Goal: Information Seeking & Learning: Learn about a topic

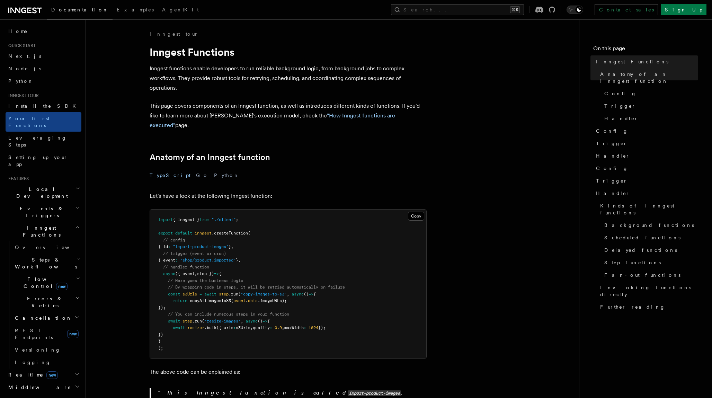
click at [34, 9] on icon at bounding box center [24, 10] width 33 height 8
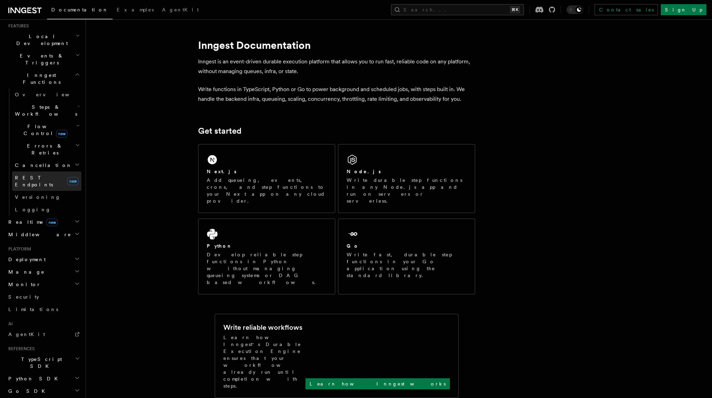
scroll to position [158, 0]
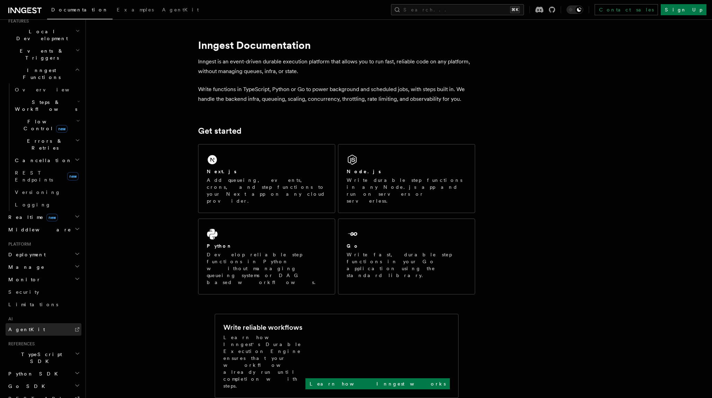
click at [22, 327] on span "AgentKit" at bounding box center [26, 330] width 37 height 6
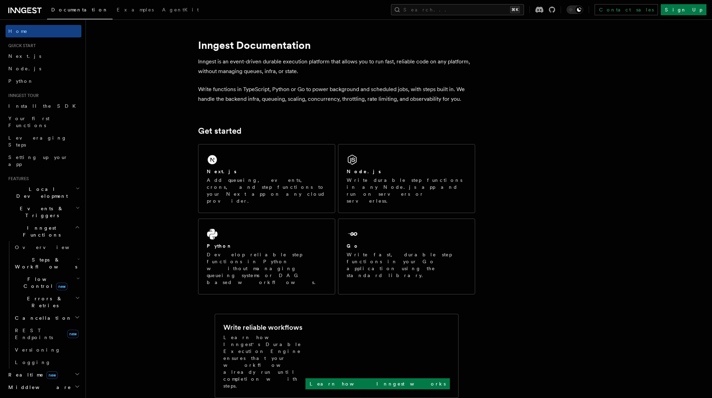
click at [51, 256] on span "Steps & Workflows" at bounding box center [44, 263] width 65 height 14
click at [31, 301] on span "Sleeps" at bounding box center [32, 304] width 22 height 6
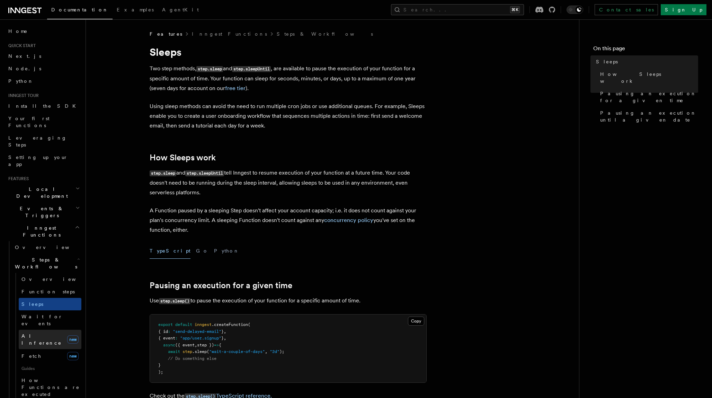
click at [35, 333] on span "AI Inference" at bounding box center [41, 339] width 40 height 12
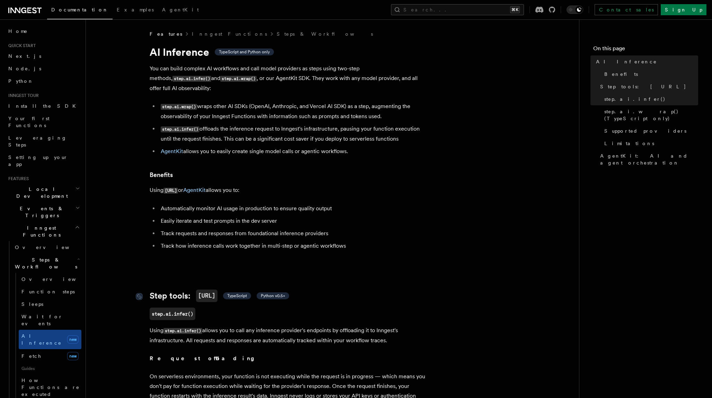
click at [244, 293] on span "TypeScript" at bounding box center [237, 296] width 20 height 6
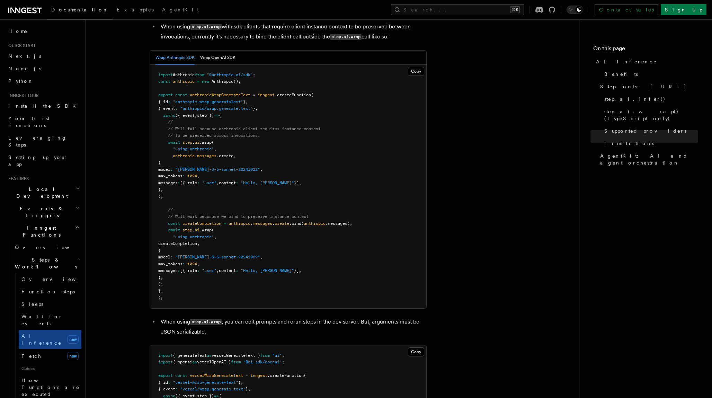
scroll to position [1067, 0]
click at [41, 349] on link "Fetch new" at bounding box center [50, 356] width 63 height 14
